Goal: Transaction & Acquisition: Purchase product/service

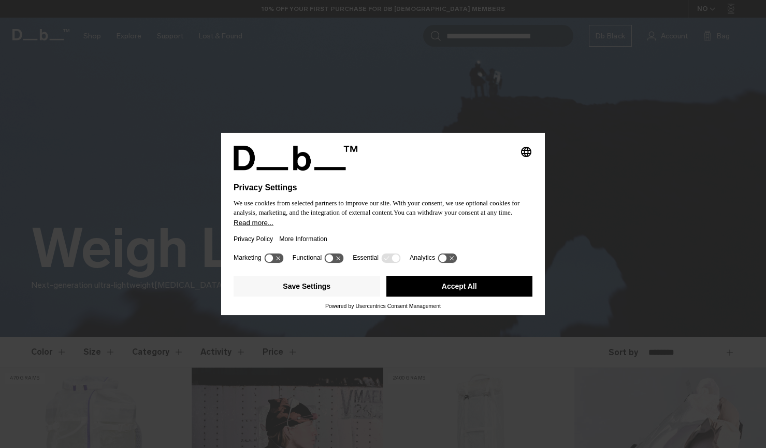
click at [437, 286] on button "Accept All" at bounding box center [459, 286] width 147 height 21
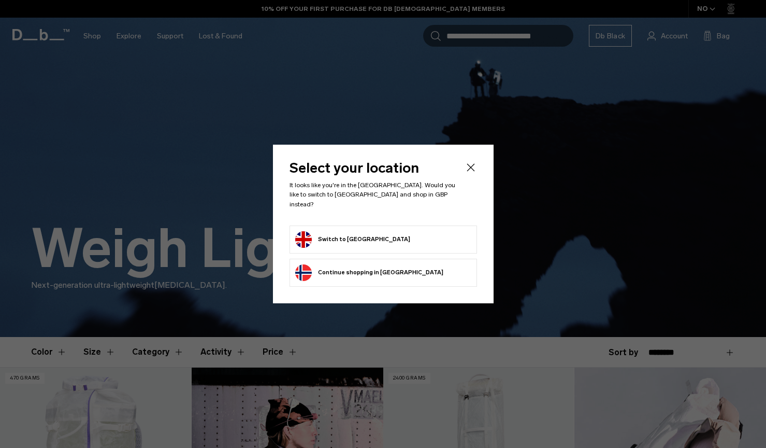
click at [371, 231] on button "Switch to United Kingdom" at bounding box center [352, 239] width 115 height 17
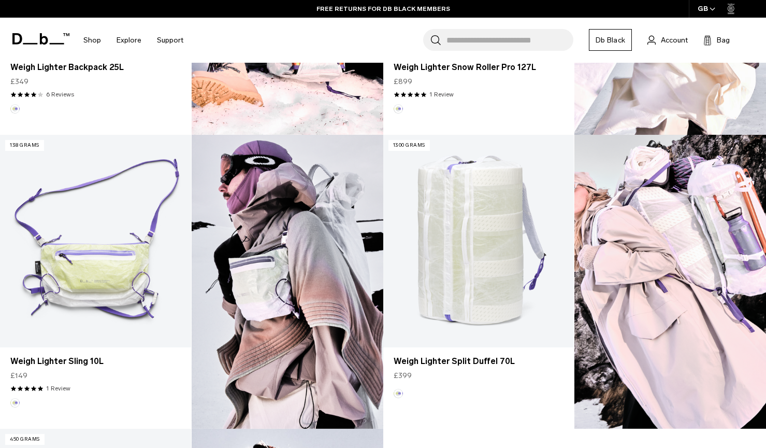
scroll to position [529, 0]
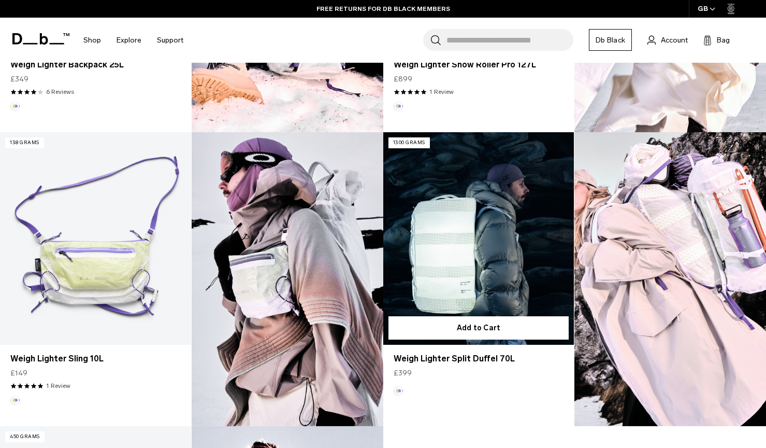
click at [464, 247] on link "Weigh Lighter Split Duffel 70L" at bounding box center [478, 238] width 191 height 212
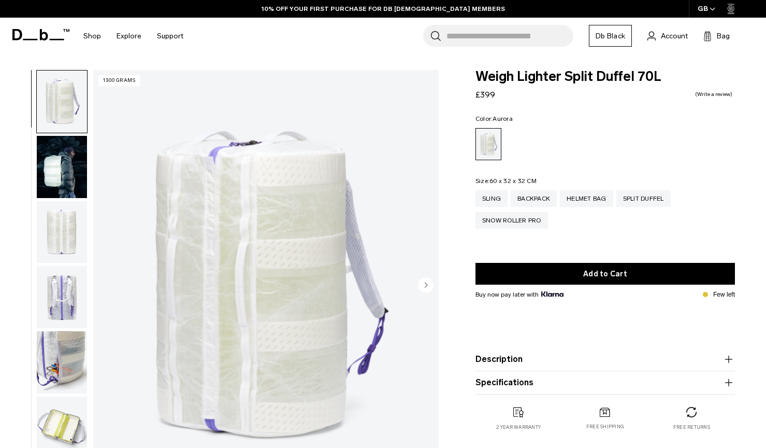
click at [427, 284] on circle "Next slide" at bounding box center [426, 285] width 16 height 16
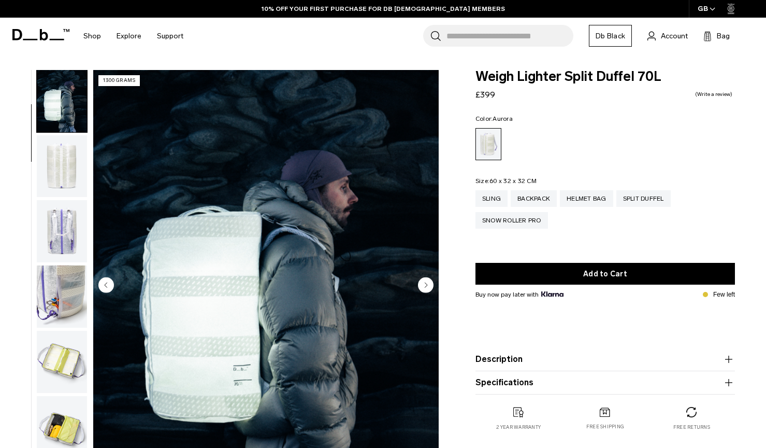
click at [427, 284] on circle "Next slide" at bounding box center [426, 285] width 16 height 16
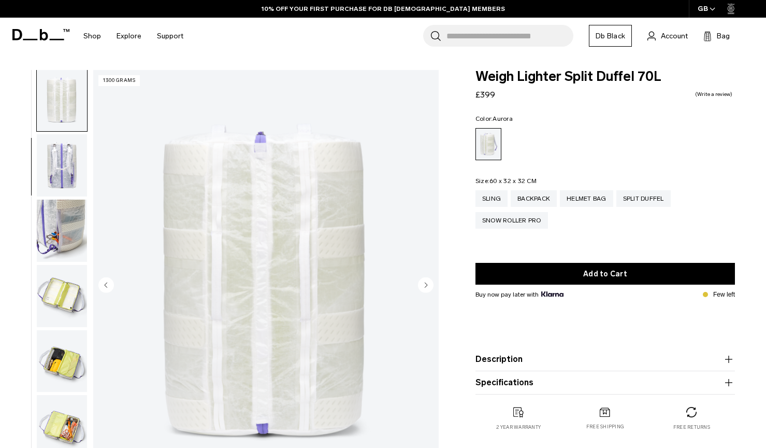
click at [427, 284] on circle "Next slide" at bounding box center [426, 285] width 16 height 16
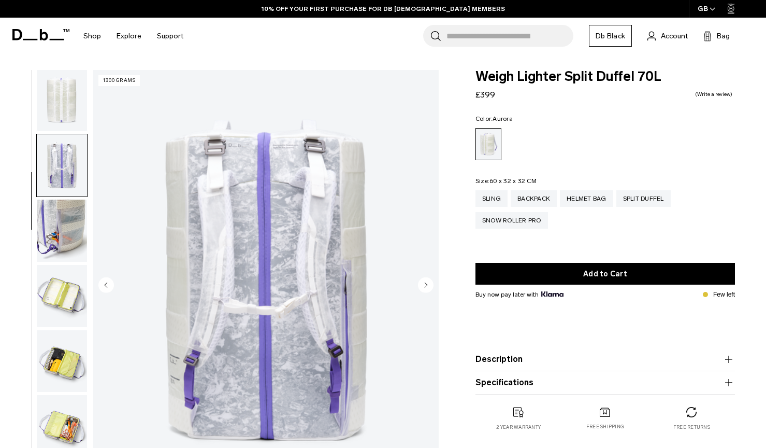
scroll to position [197, 0]
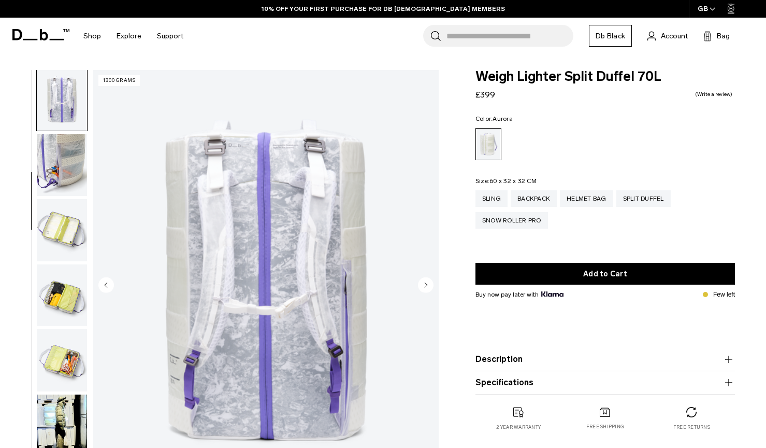
click at [427, 284] on circle "Next slide" at bounding box center [426, 285] width 16 height 16
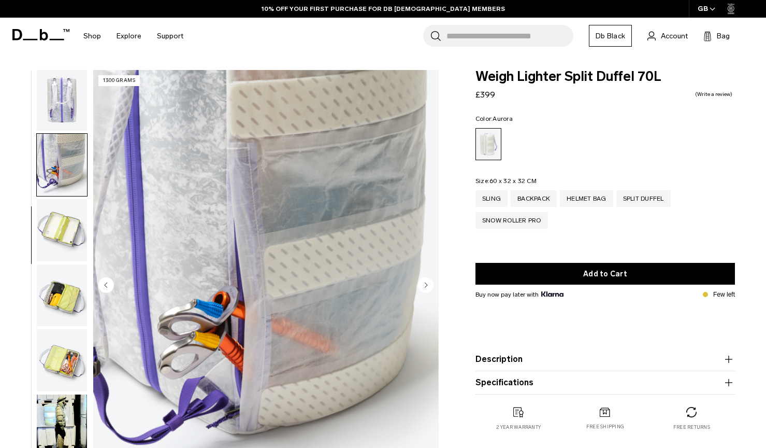
scroll to position [263, 0]
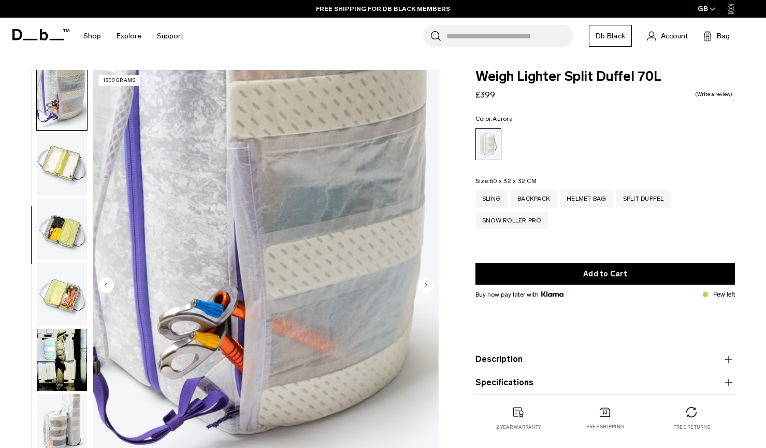
click at [427, 284] on circle "Next slide" at bounding box center [426, 285] width 16 height 16
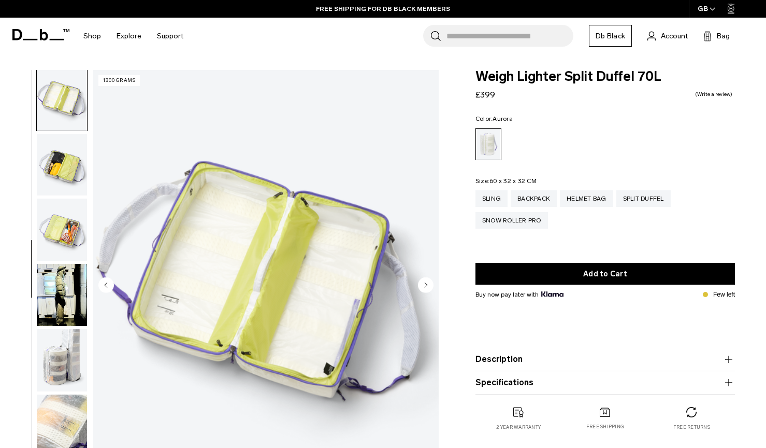
scroll to position [330, 0]
click at [427, 284] on circle "Next slide" at bounding box center [426, 285] width 16 height 16
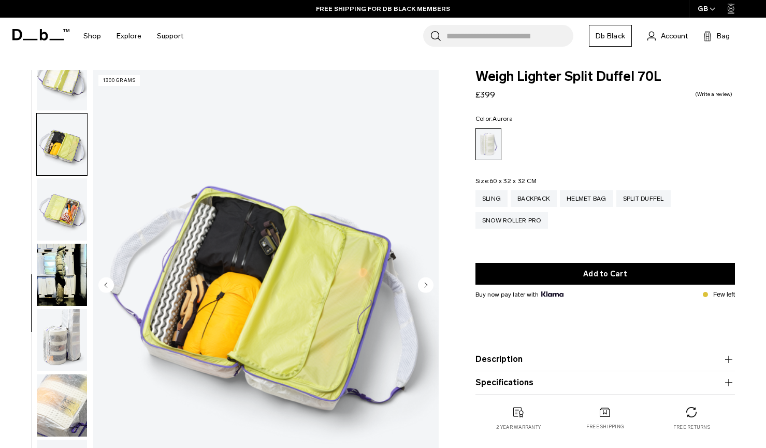
click at [427, 284] on circle "Next slide" at bounding box center [426, 285] width 16 height 16
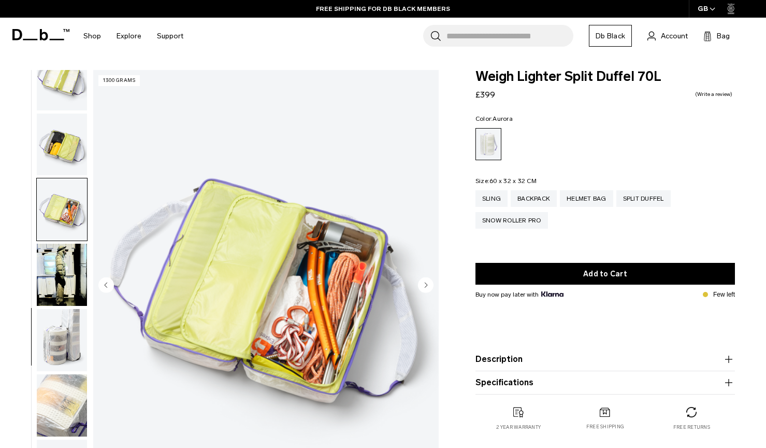
click at [427, 284] on circle "Next slide" at bounding box center [426, 285] width 16 height 16
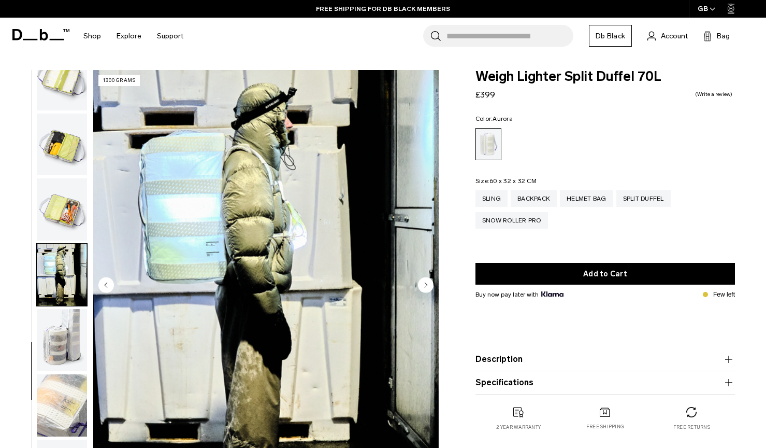
click at [427, 284] on circle "Next slide" at bounding box center [426, 285] width 16 height 16
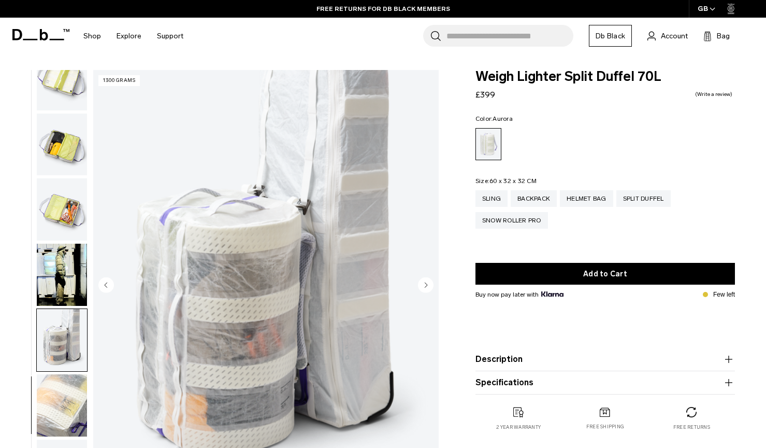
click at [427, 284] on circle "Next slide" at bounding box center [426, 285] width 16 height 16
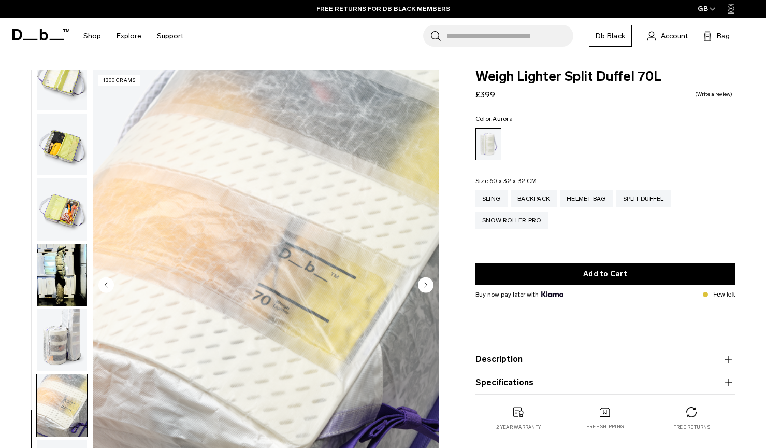
click at [427, 284] on circle "Next slide" at bounding box center [426, 285] width 16 height 16
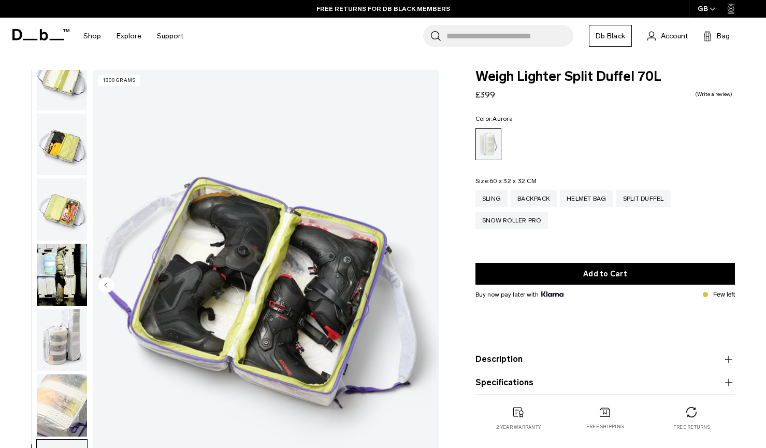
click at [427, 284] on img "12 / 12" at bounding box center [266, 286] width 346 height 432
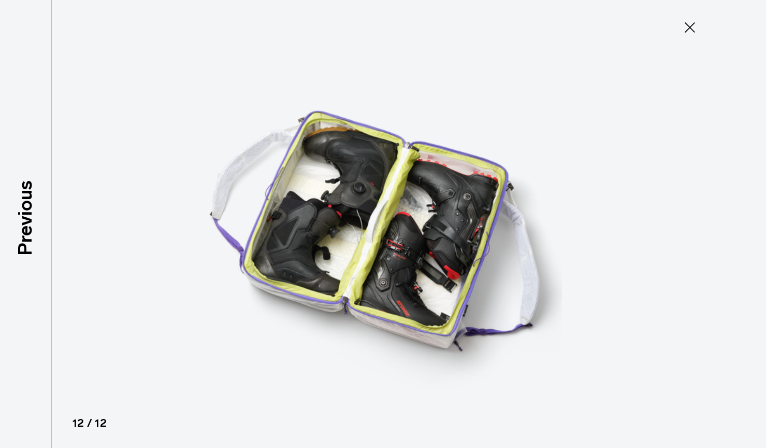
click at [427, 284] on img at bounding box center [383, 224] width 466 height 448
click at [689, 29] on icon at bounding box center [690, 27] width 10 height 10
